Goal: Navigation & Orientation: Go to known website

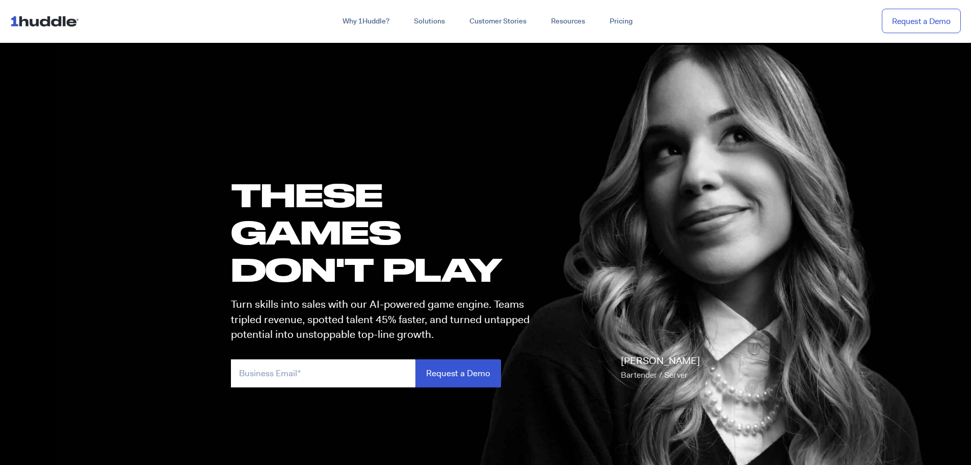
click at [64, 28] on img at bounding box center [46, 20] width 73 height 19
click at [38, 25] on img at bounding box center [46, 20] width 73 height 19
